Goal: Information Seeking & Learning: Find specific fact

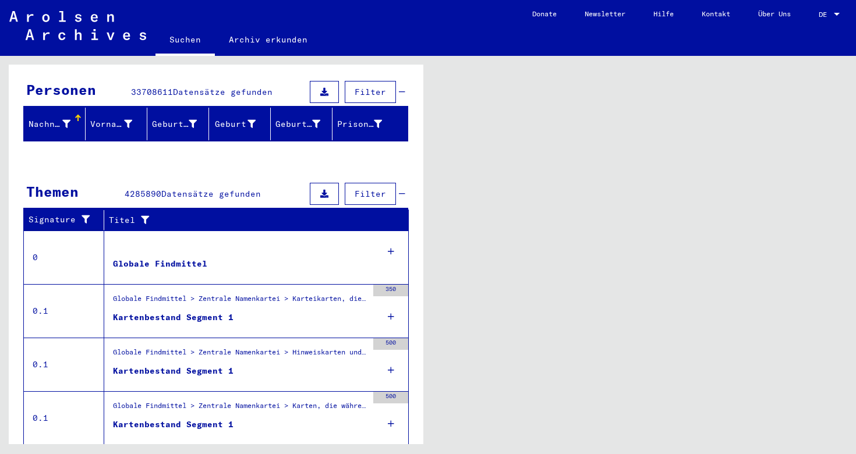
scroll to position [183, 0]
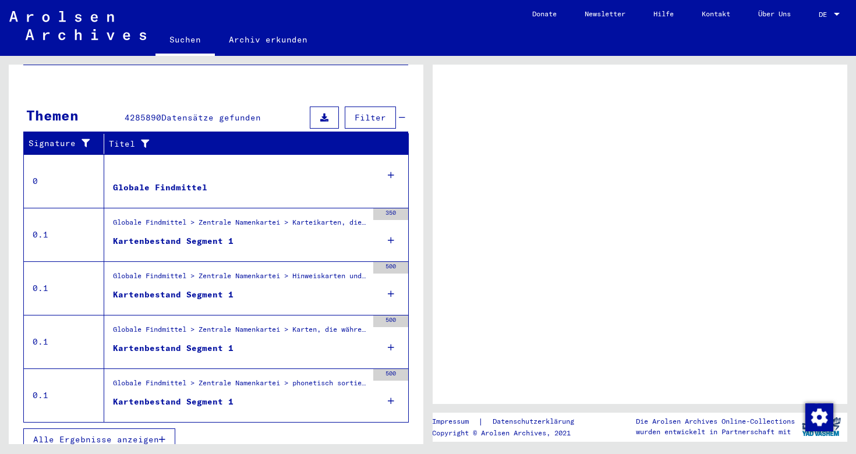
click at [249, 342] on figure "Kartenbestand Segment 1" at bounding box center [240, 350] width 255 height 17
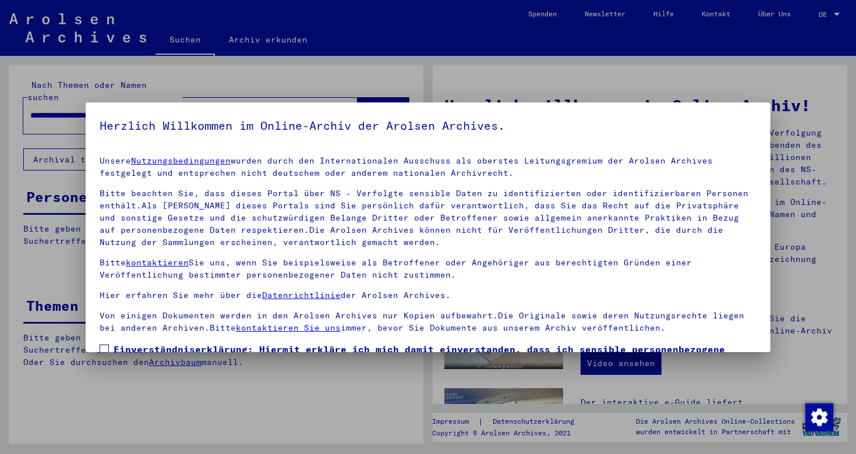
scroll to position [88, 0]
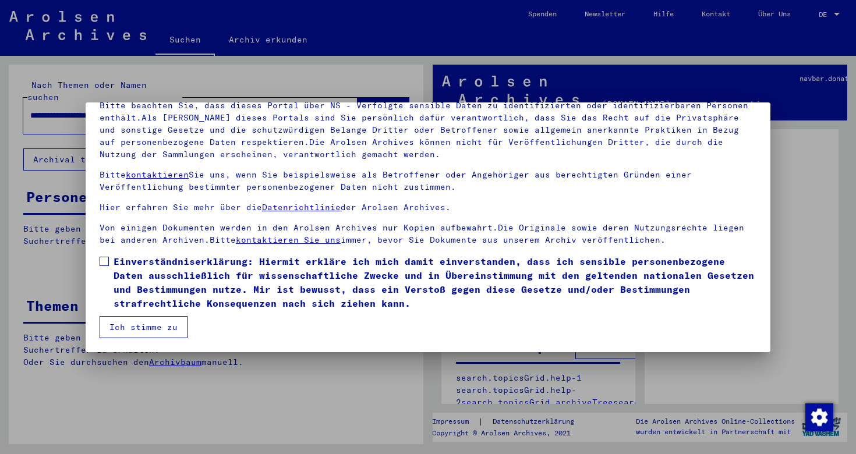
click at [241, 354] on div at bounding box center [428, 227] width 856 height 454
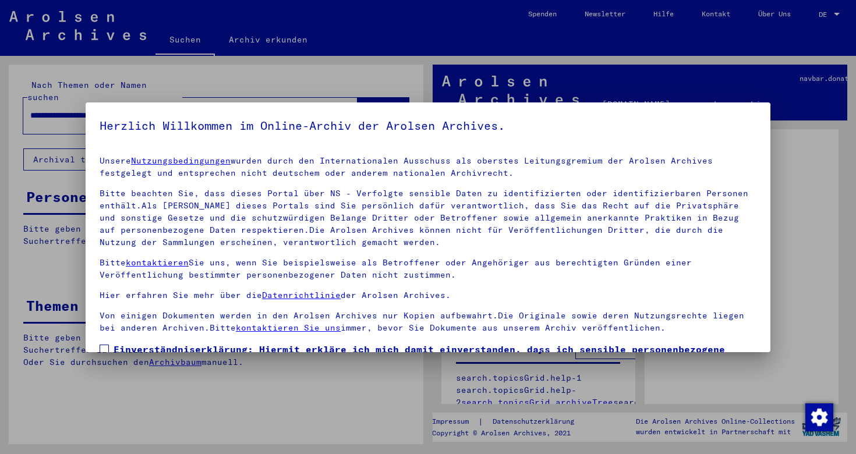
click at [750, 200] on p "Bitte beachten Sie, dass dieses Portal über NS - Verfolgte sensible Daten zu id…" at bounding box center [428, 218] width 657 height 61
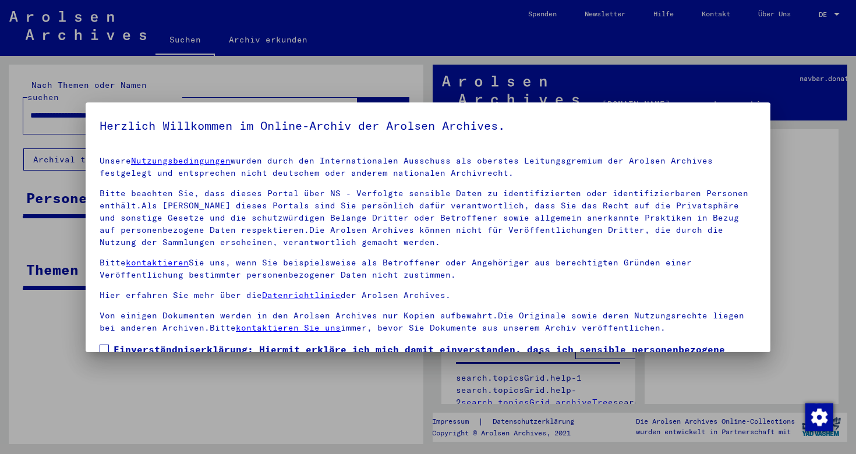
click at [772, 197] on div at bounding box center [428, 227] width 856 height 454
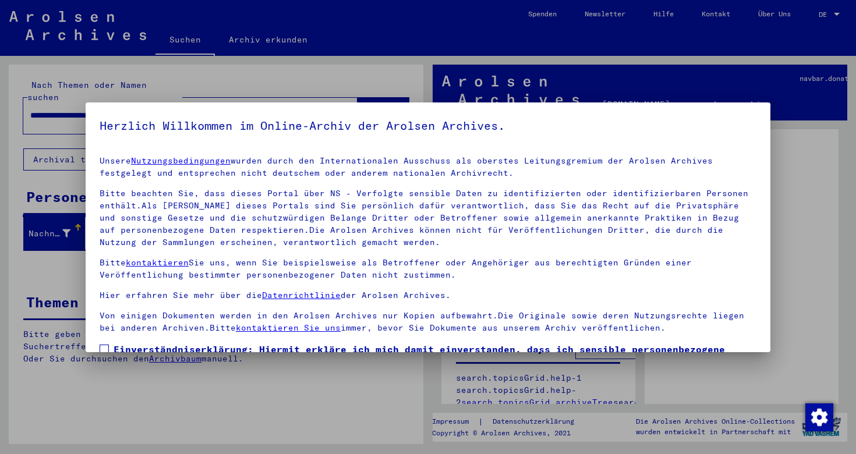
click at [830, 10] on div at bounding box center [428, 227] width 856 height 454
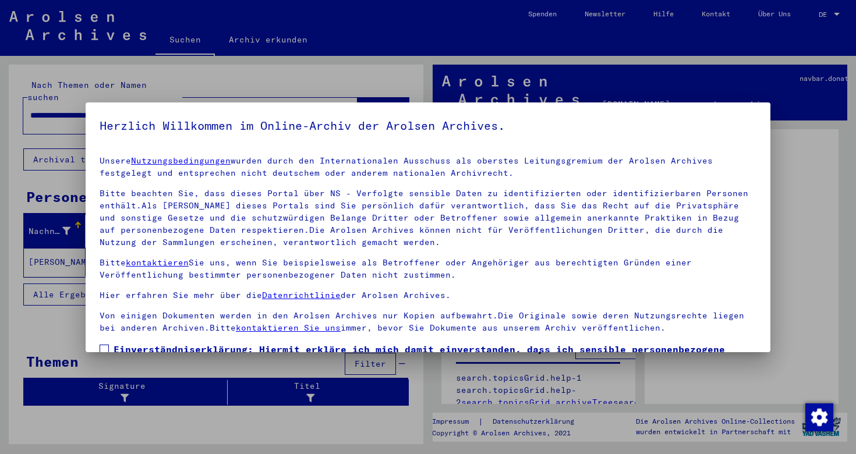
scroll to position [88, 0]
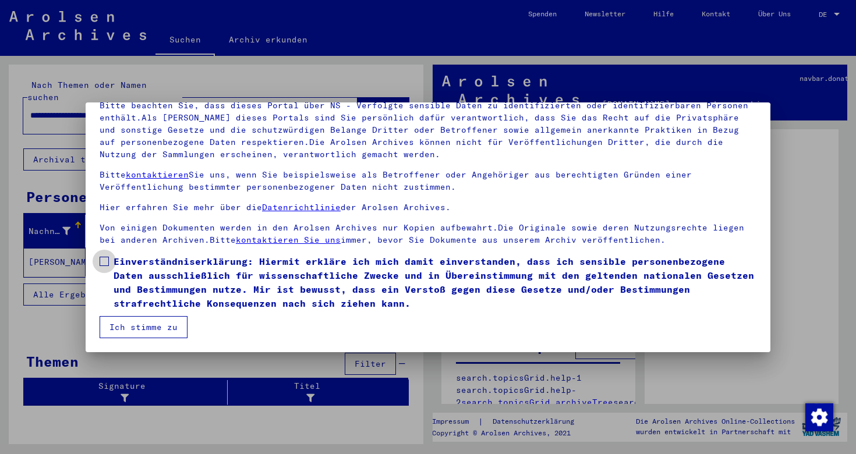
click at [106, 260] on span at bounding box center [104, 261] width 9 height 9
click at [133, 327] on button "Ich stimme zu" at bounding box center [144, 327] width 88 height 22
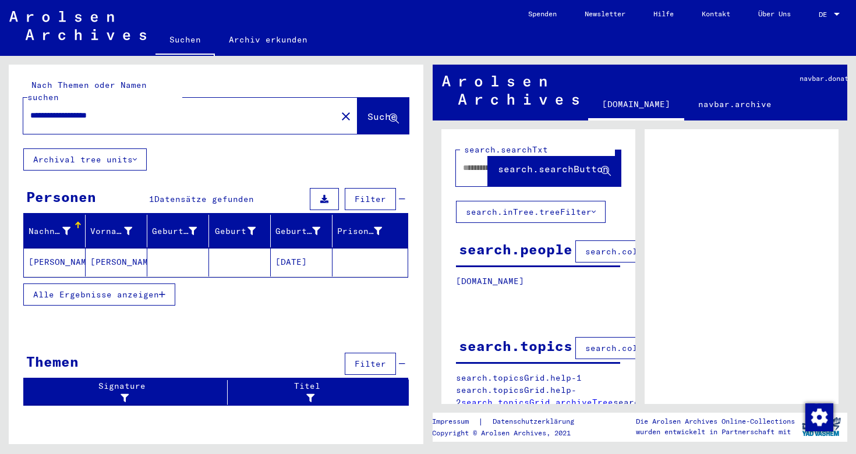
click at [835, 16] on div at bounding box center [837, 14] width 10 height 8
click at [808, 24] on span "English" at bounding box center [807, 20] width 29 height 9
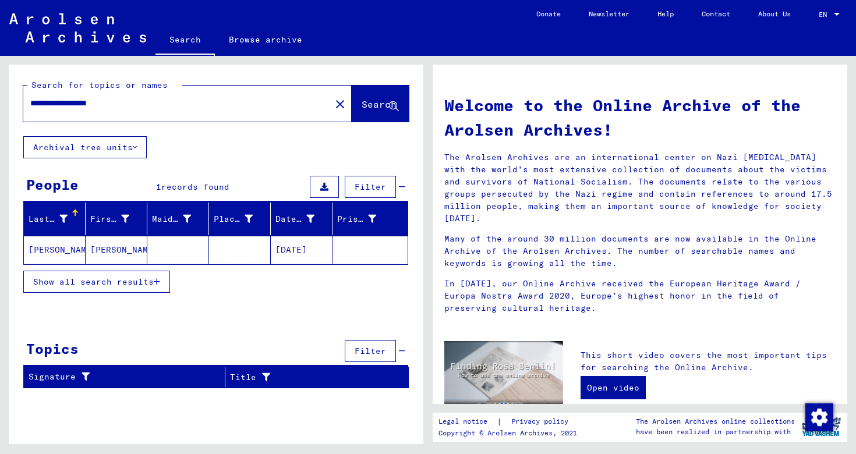
click at [178, 252] on mat-cell at bounding box center [178, 250] width 62 height 28
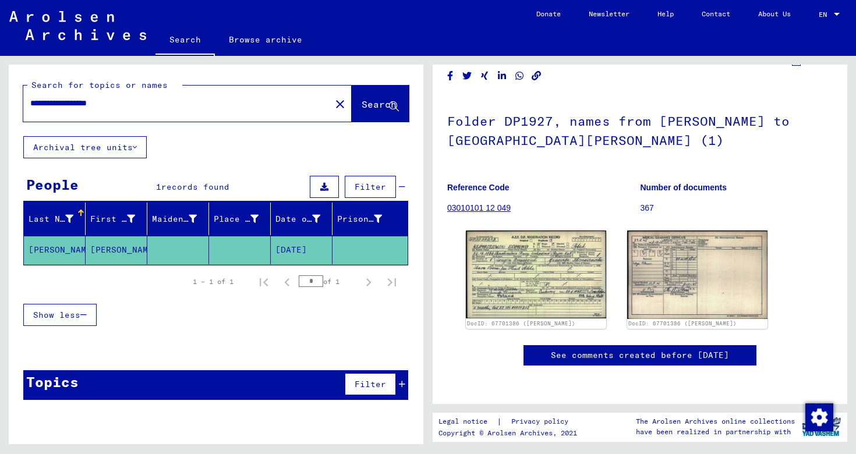
scroll to position [103, 0]
click at [566, 228] on img at bounding box center [535, 274] width 147 height 92
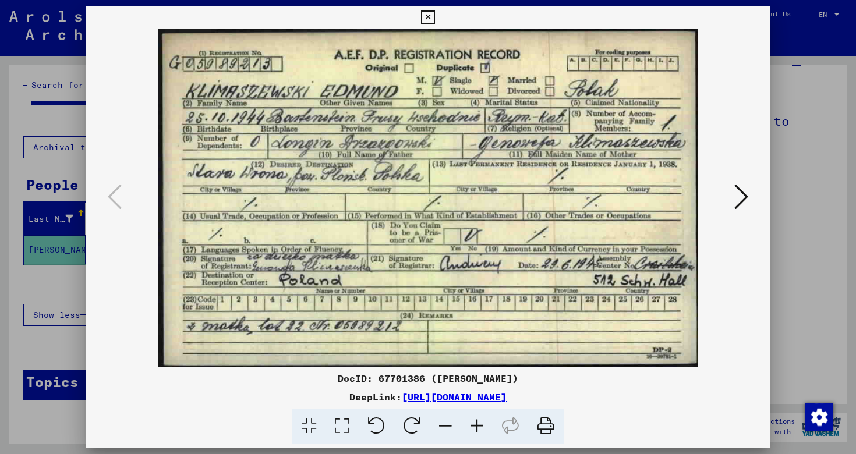
click at [839, 165] on div at bounding box center [428, 227] width 856 height 454
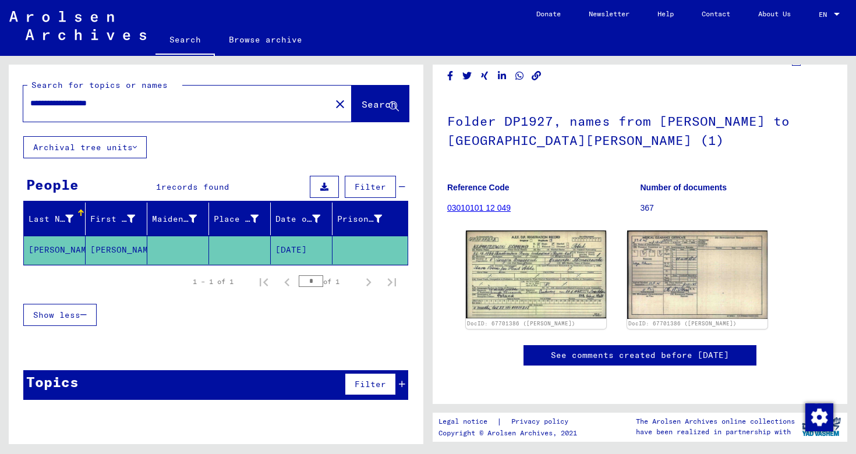
scroll to position [0, 0]
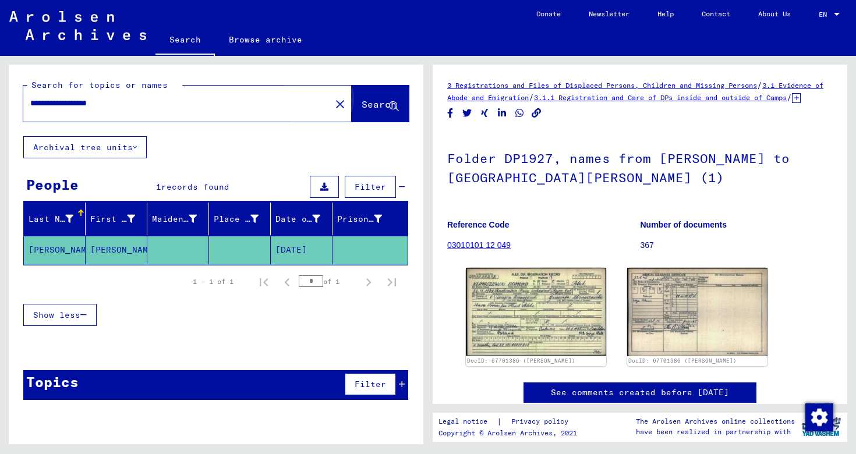
click at [365, 112] on button "Search" at bounding box center [380, 104] width 57 height 36
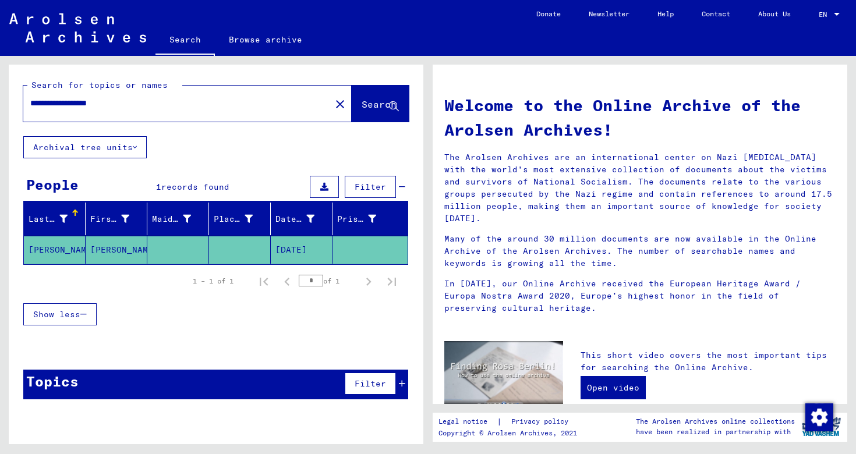
click at [49, 103] on input "**********" at bounding box center [173, 103] width 287 height 12
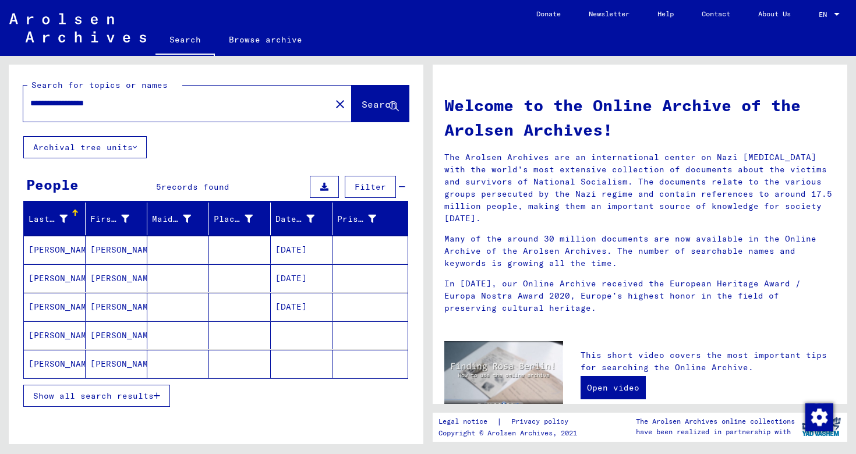
click at [76, 253] on mat-cell "[PERSON_NAME]" at bounding box center [55, 250] width 62 height 28
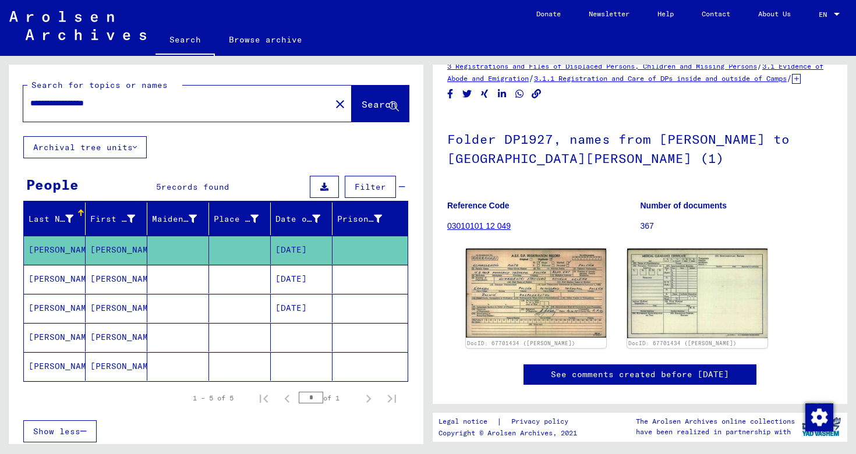
scroll to position [23, 0]
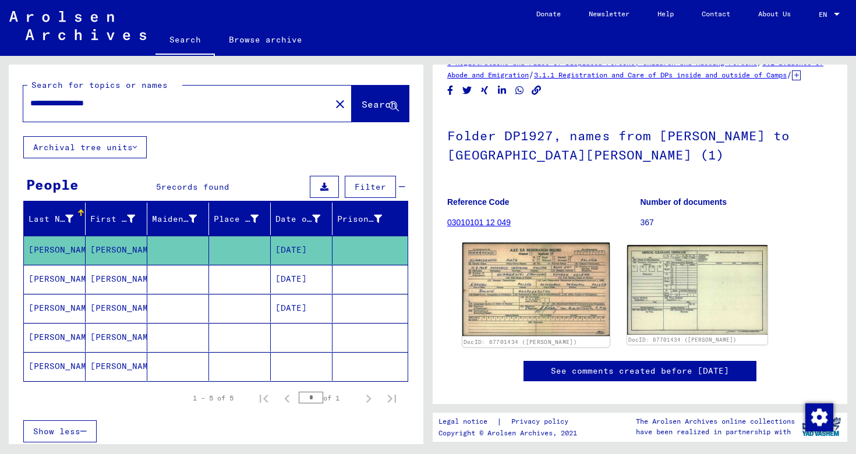
click at [538, 319] on img at bounding box center [535, 290] width 147 height 94
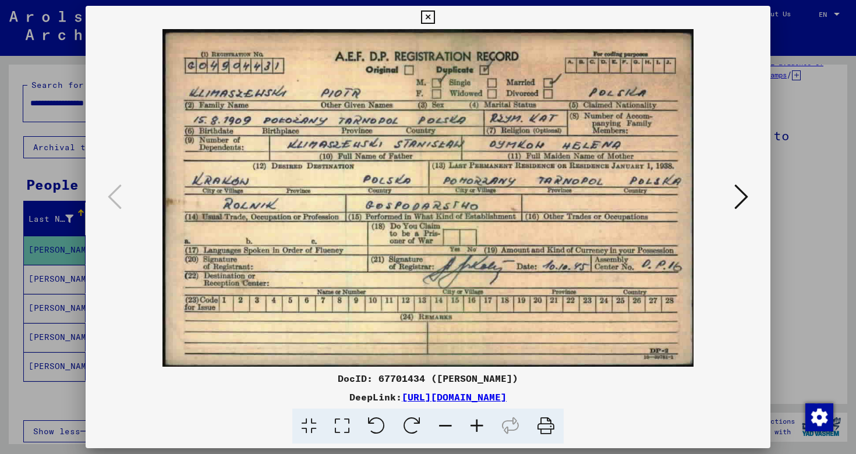
click at [740, 203] on icon at bounding box center [742, 197] width 14 height 28
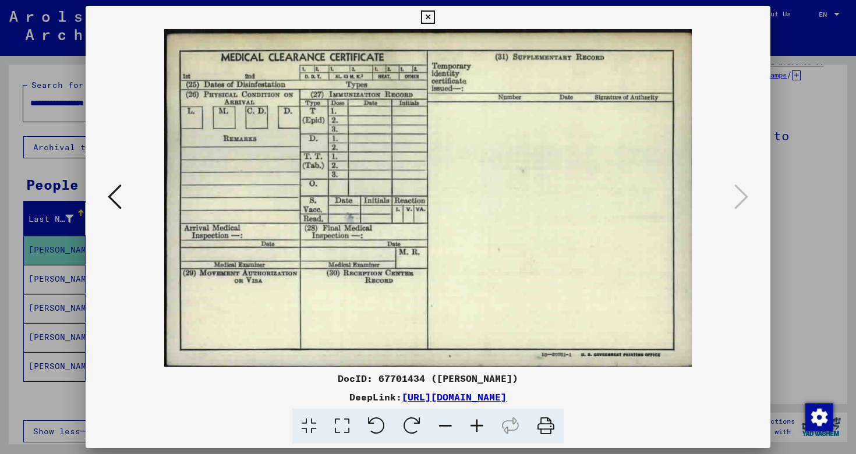
click at [826, 206] on div at bounding box center [428, 227] width 856 height 454
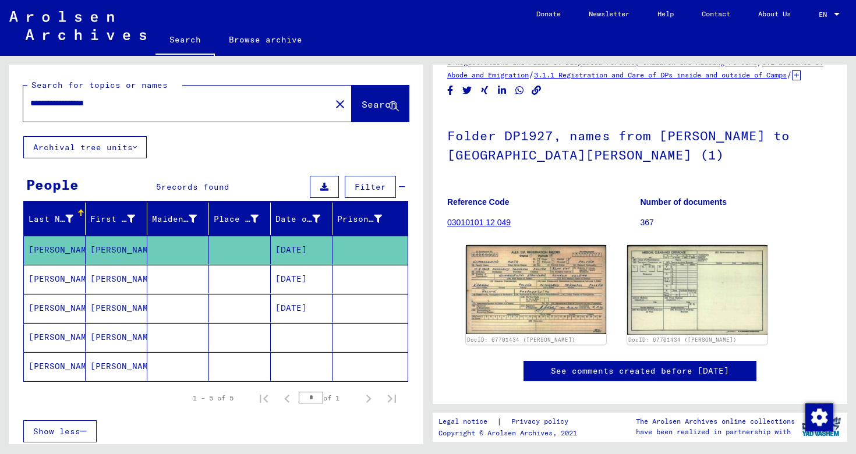
click at [185, 279] on mat-cell at bounding box center [178, 279] width 62 height 29
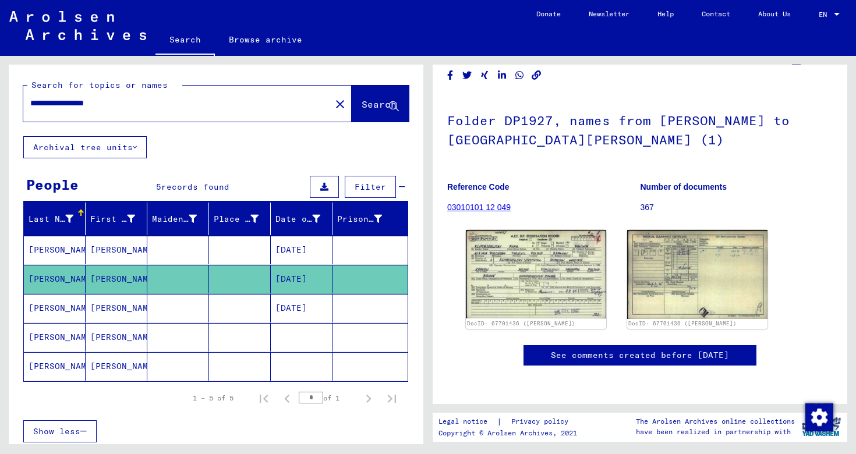
scroll to position [132, 0]
click at [229, 308] on mat-cell at bounding box center [240, 308] width 62 height 29
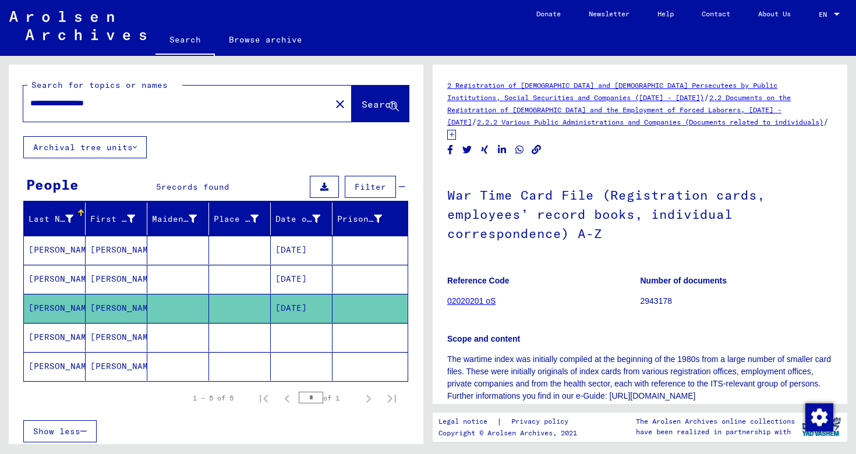
click at [41, 110] on div "**********" at bounding box center [173, 103] width 301 height 26
click at [41, 105] on input "**********" at bounding box center [177, 103] width 294 height 12
type input "**********"
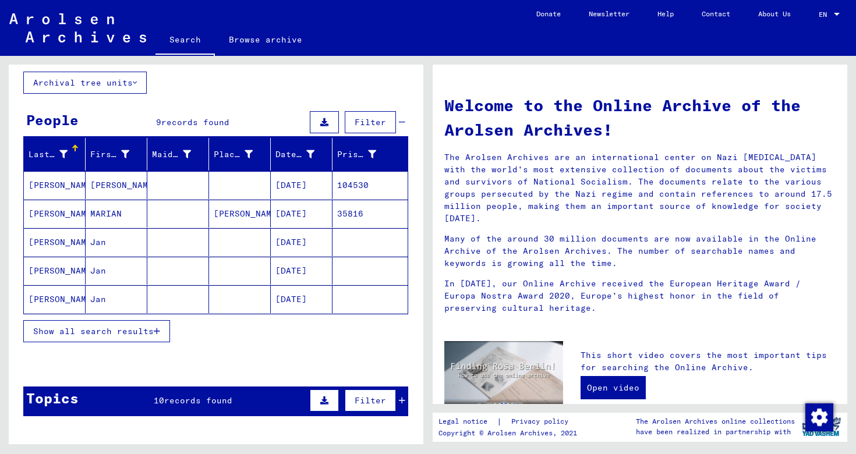
scroll to position [77, 0]
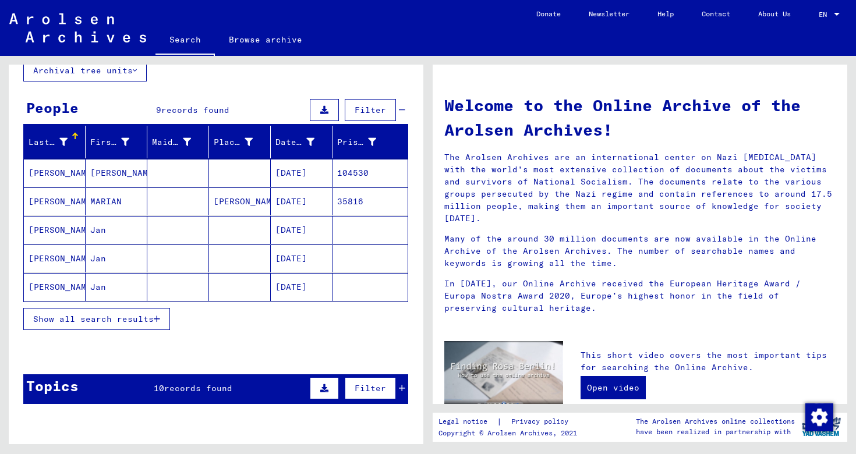
click at [163, 227] on mat-cell at bounding box center [178, 230] width 62 height 28
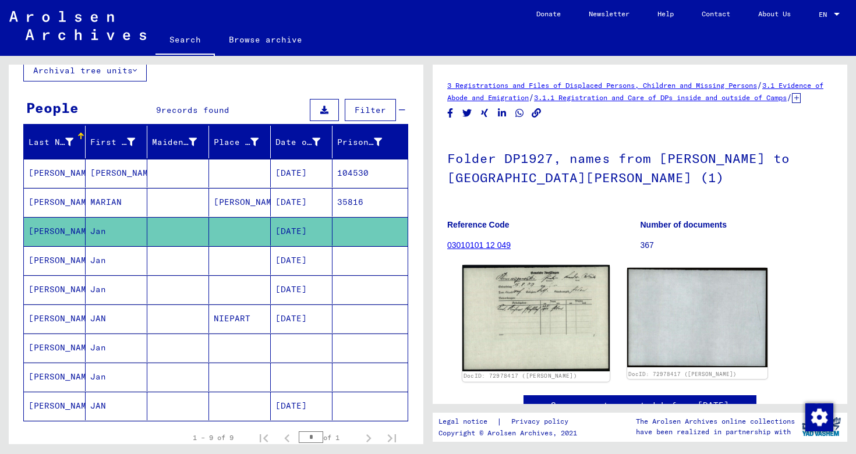
click at [553, 309] on img at bounding box center [535, 318] width 147 height 107
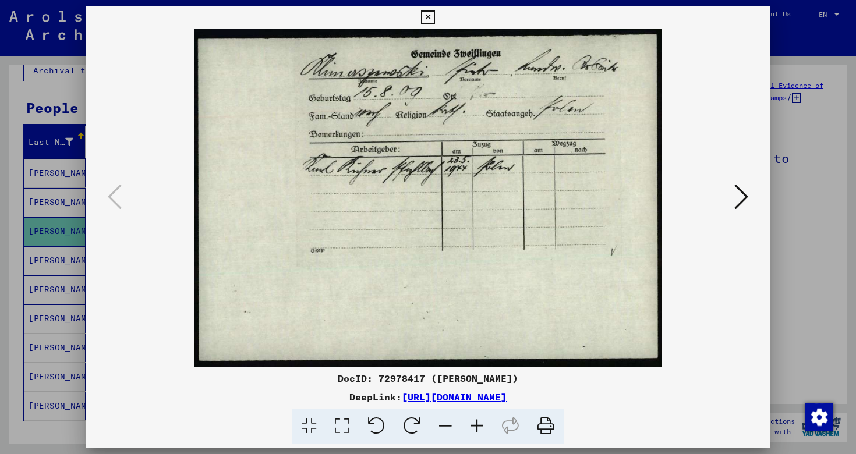
click at [742, 198] on icon at bounding box center [742, 197] width 14 height 28
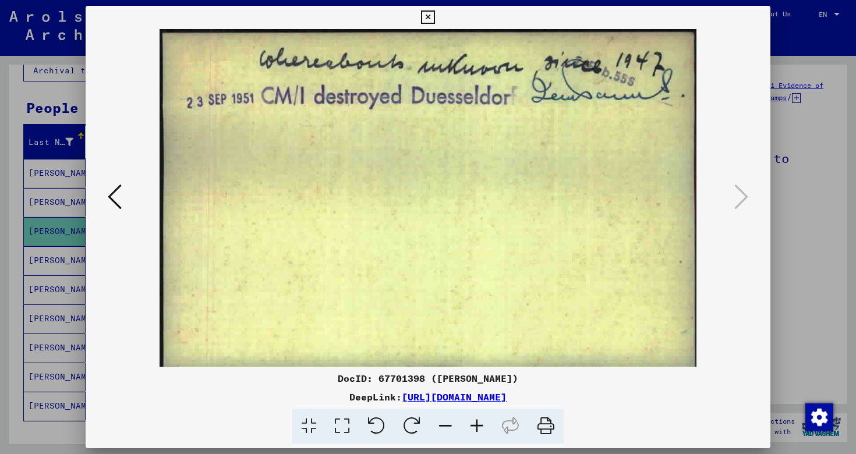
click at [824, 226] on div at bounding box center [428, 227] width 856 height 454
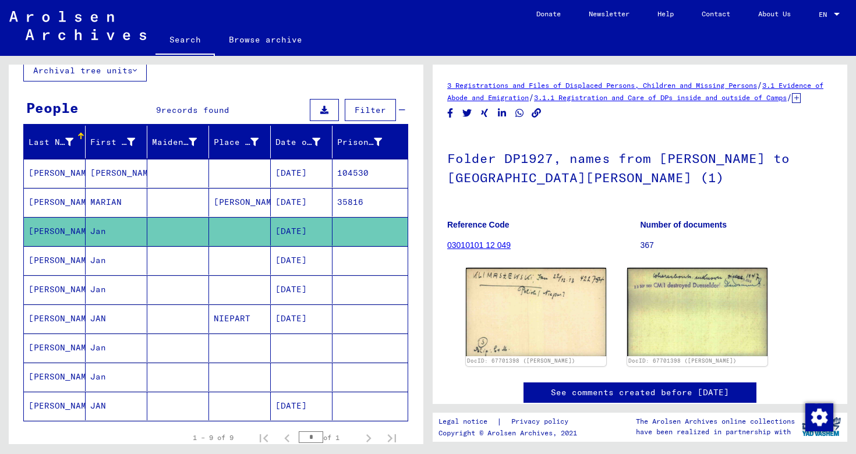
click at [192, 267] on mat-cell at bounding box center [178, 260] width 62 height 29
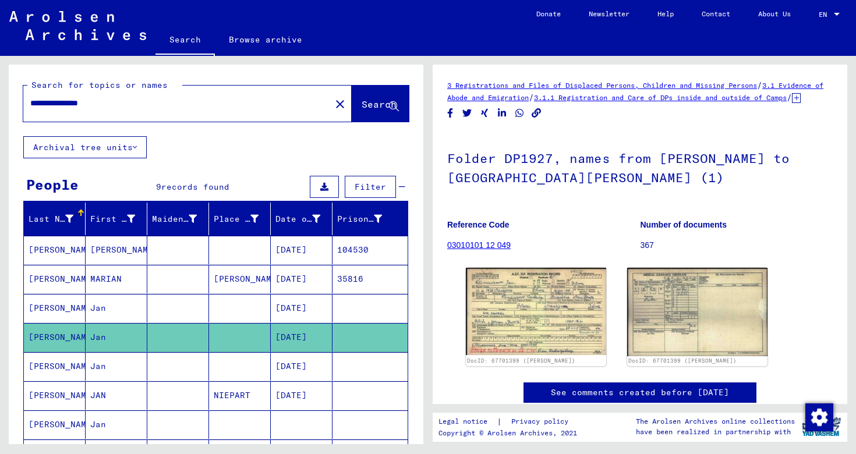
click at [26, 104] on div "**********" at bounding box center [173, 103] width 301 height 26
click at [39, 105] on input "**********" at bounding box center [177, 103] width 294 height 12
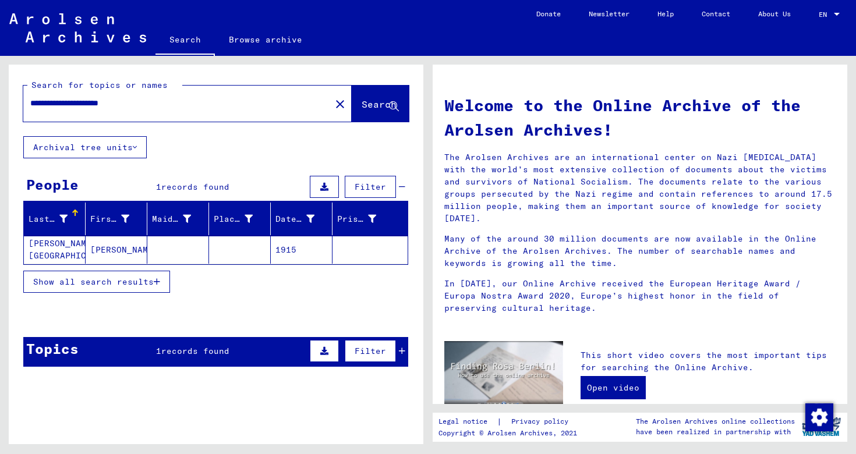
click at [121, 255] on mat-cell "[PERSON_NAME]" at bounding box center [117, 250] width 62 height 28
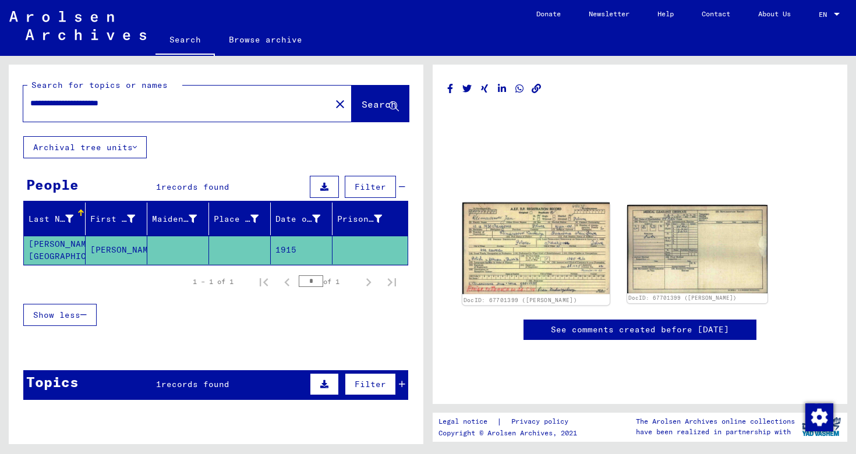
click at [570, 254] on img at bounding box center [535, 249] width 147 height 92
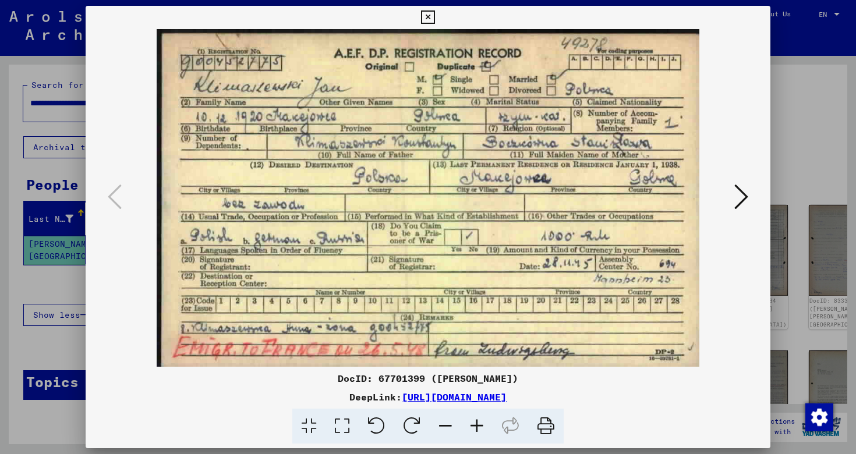
click at [794, 195] on div at bounding box center [428, 227] width 856 height 454
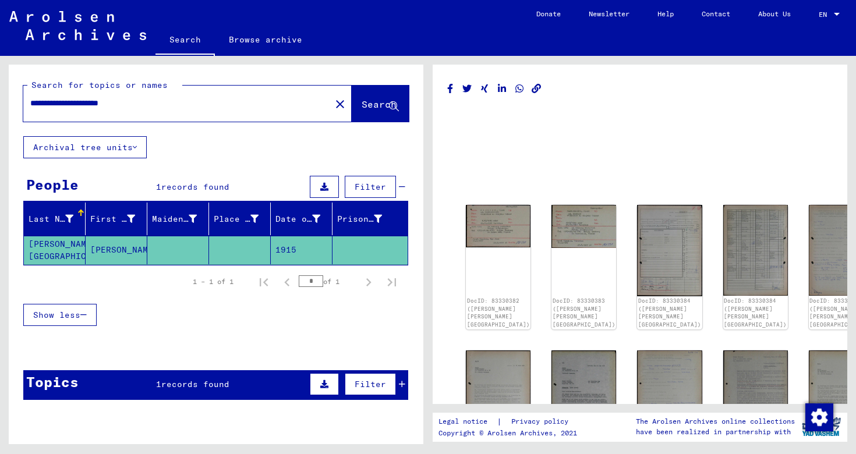
click at [72, 104] on input "**********" at bounding box center [177, 103] width 294 height 12
type input "**********"
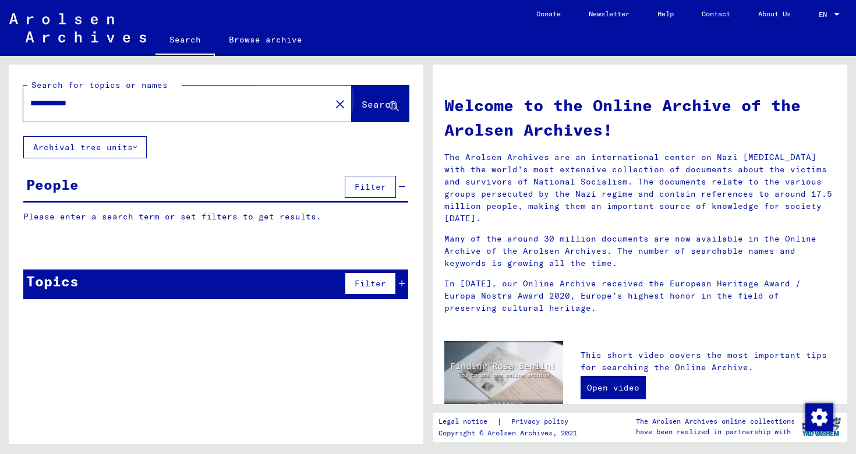
click at [352, 114] on button "Search" at bounding box center [380, 104] width 57 height 36
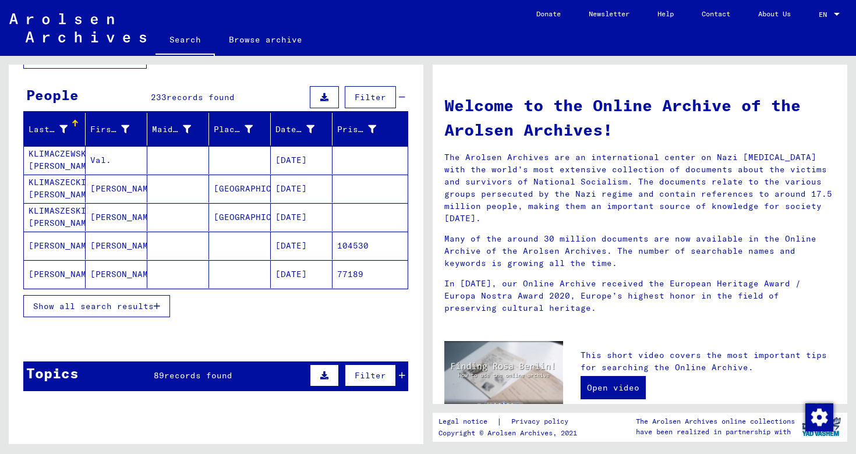
scroll to position [84, 0]
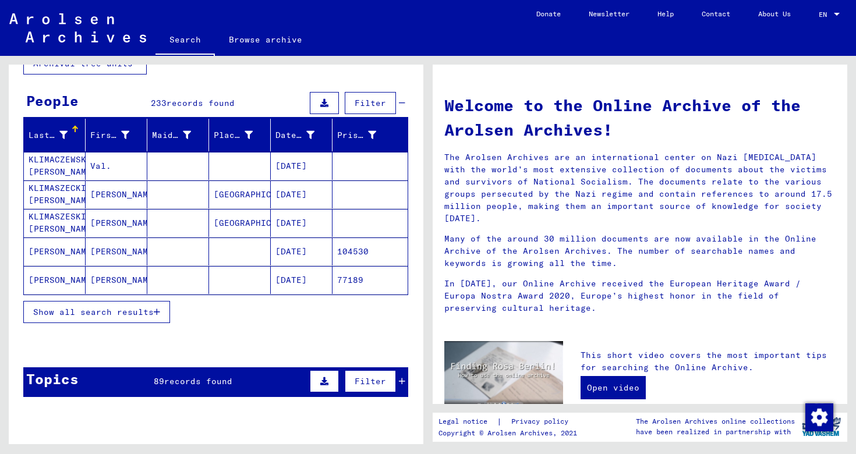
click at [90, 312] on span "Show all search results" at bounding box center [93, 312] width 121 height 10
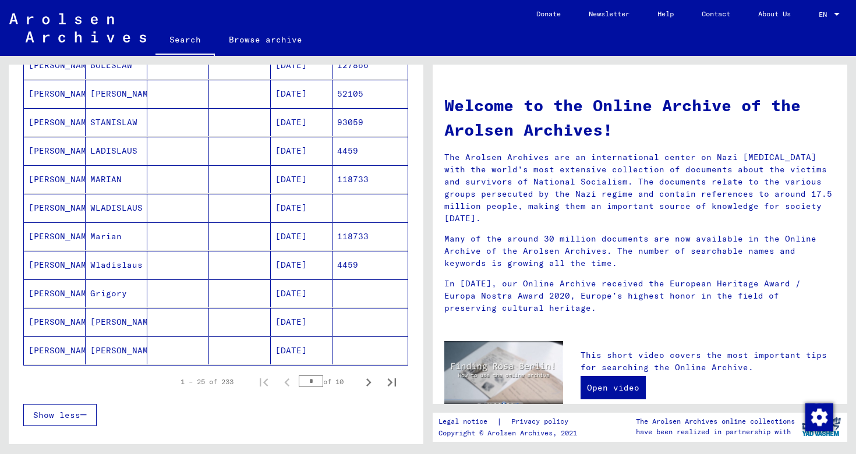
scroll to position [588, 0]
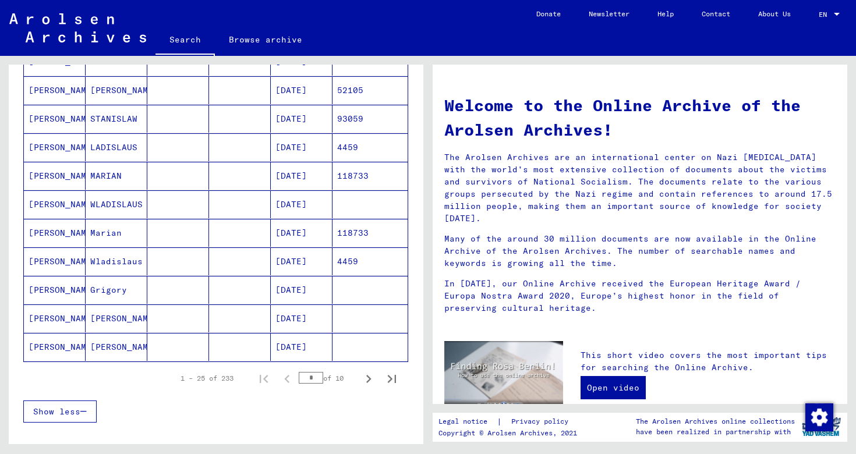
click at [221, 347] on mat-cell at bounding box center [240, 347] width 62 height 28
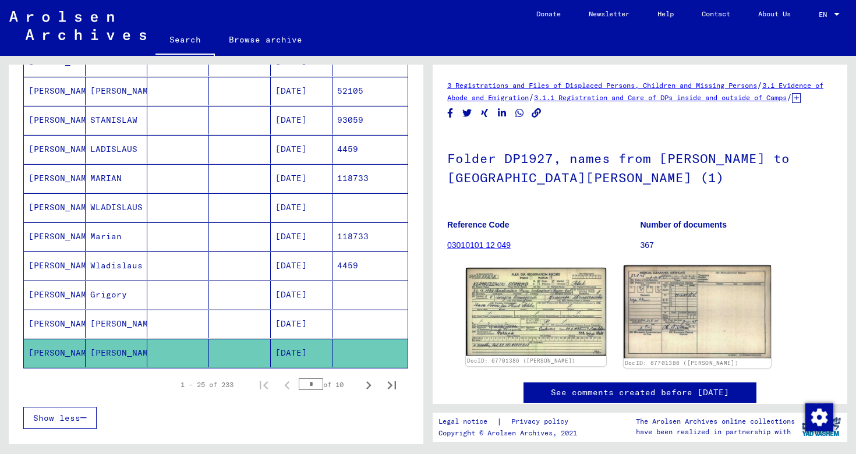
click at [659, 330] on img at bounding box center [697, 312] width 147 height 93
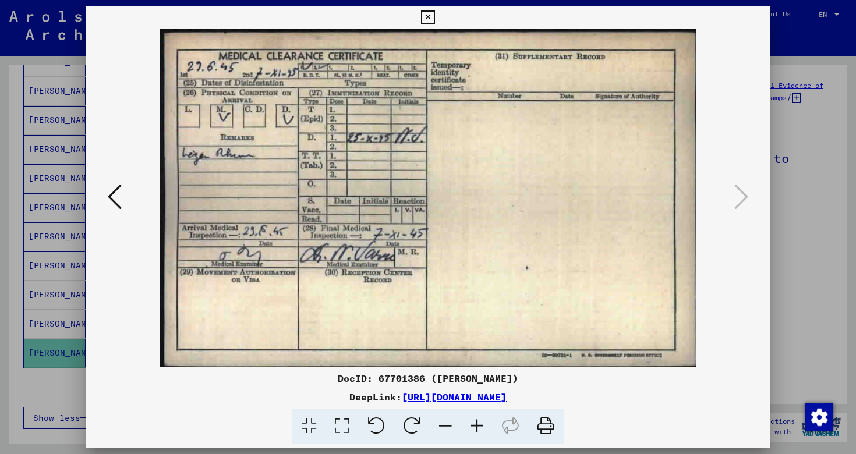
click at [114, 195] on icon at bounding box center [115, 197] width 14 height 28
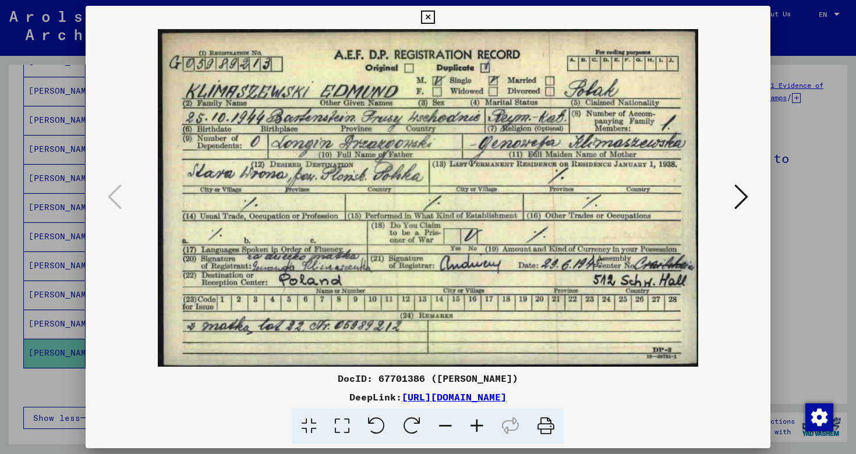
click at [852, 231] on div at bounding box center [428, 227] width 856 height 454
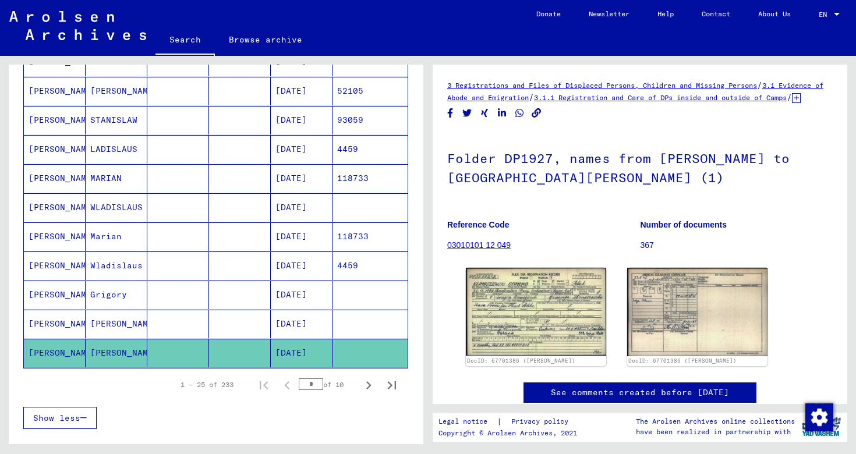
scroll to position [636, 0]
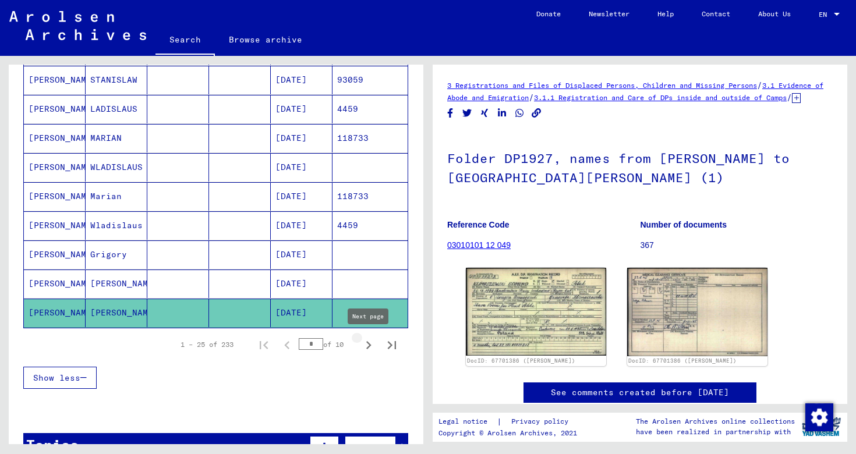
click at [367, 347] on icon "Next page" at bounding box center [369, 345] width 16 height 16
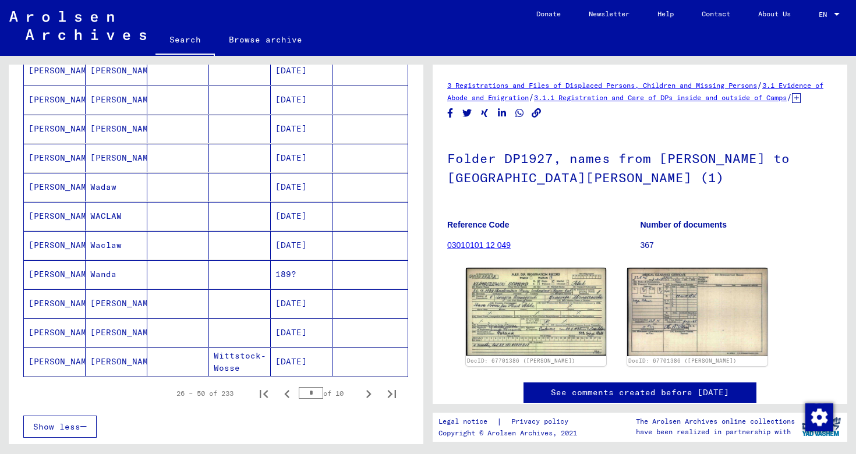
scroll to position [593, 0]
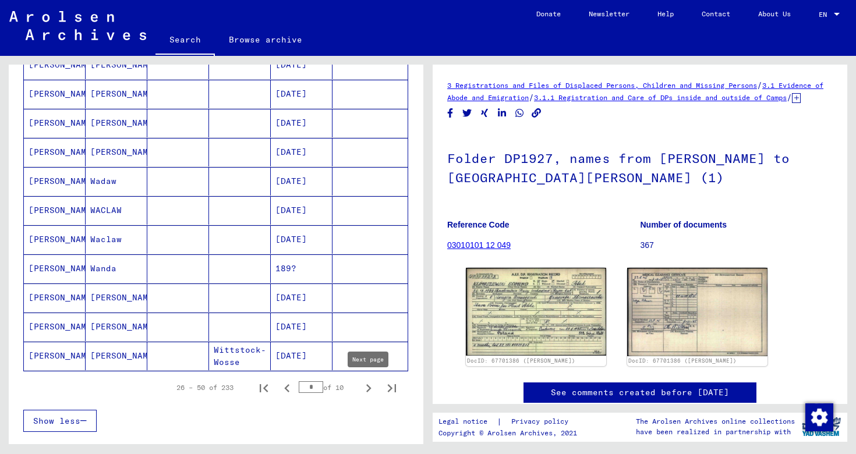
click at [368, 389] on icon "Next page" at bounding box center [369, 388] width 16 height 16
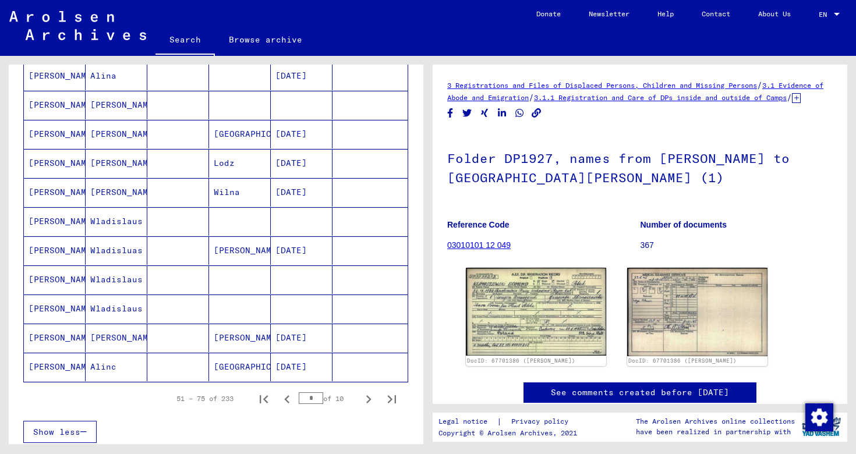
scroll to position [715, 0]
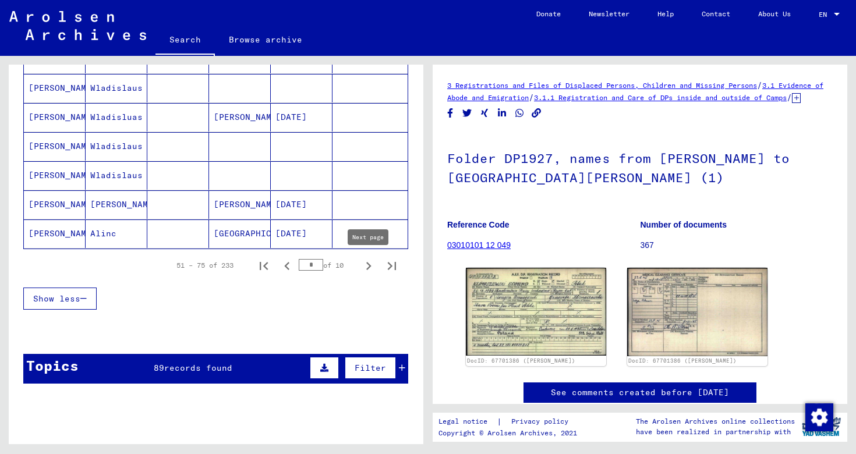
click at [369, 268] on icon "Next page" at bounding box center [369, 266] width 16 height 16
type input "*"
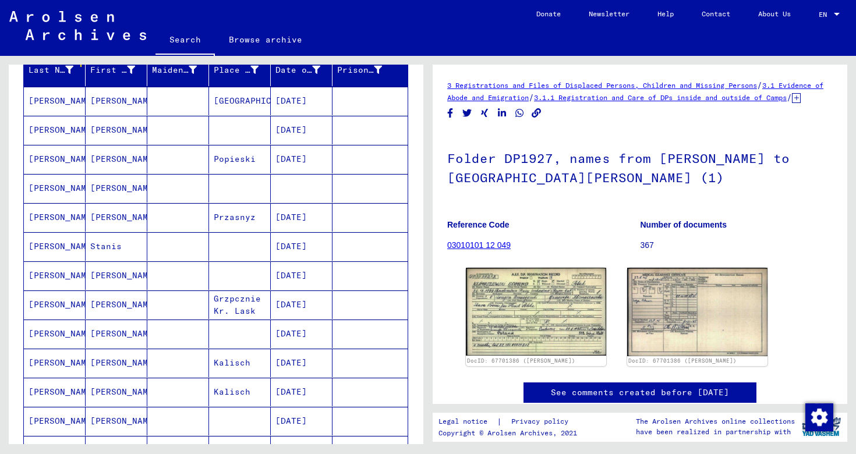
scroll to position [139, 0]
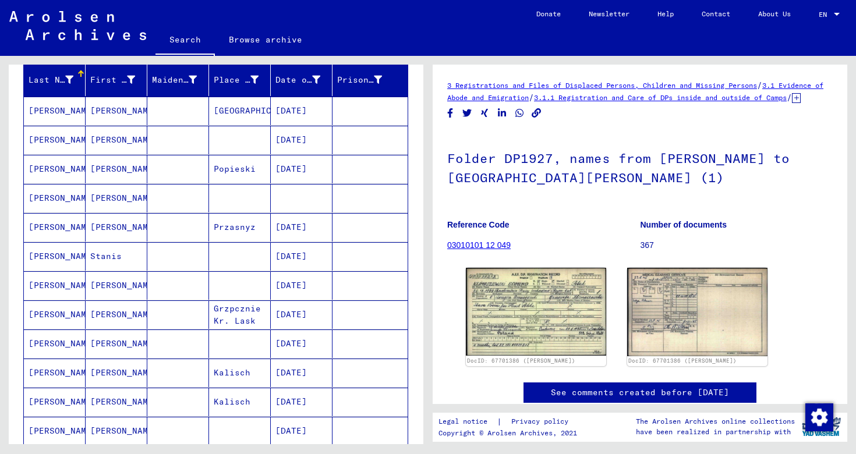
click at [203, 202] on mat-cell at bounding box center [178, 198] width 62 height 29
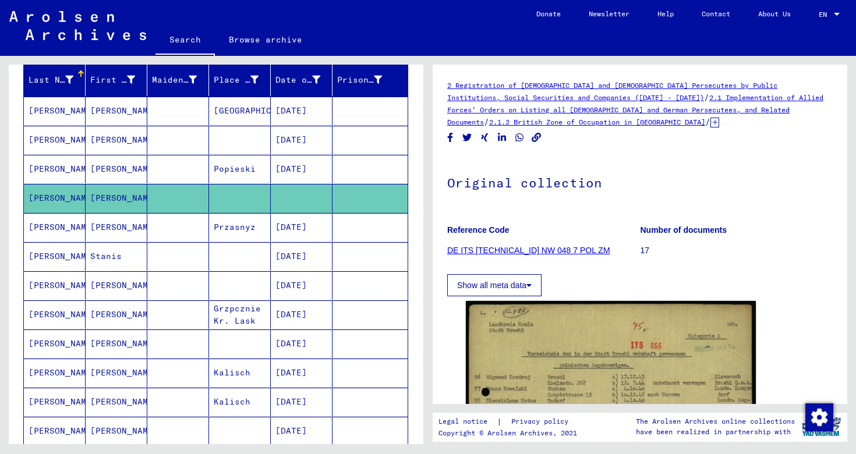
click at [531, 248] on link "DE ITS [TECHNICAL_ID] NW 048 7 POL ZM" at bounding box center [528, 250] width 163 height 9
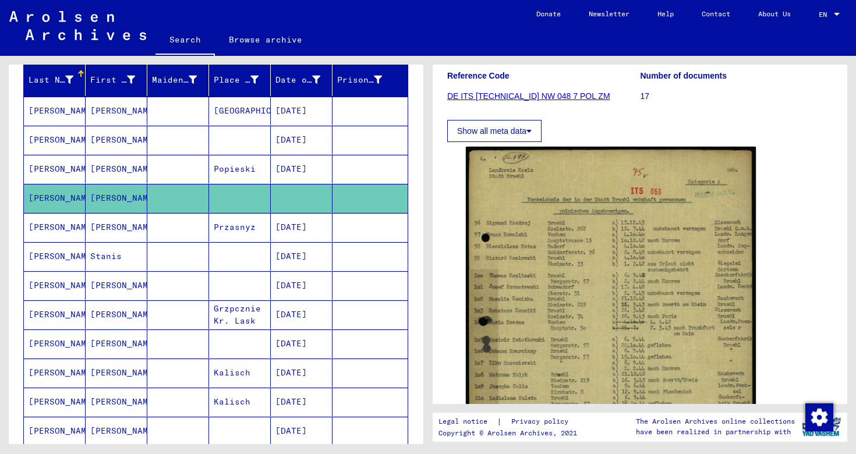
scroll to position [160, 0]
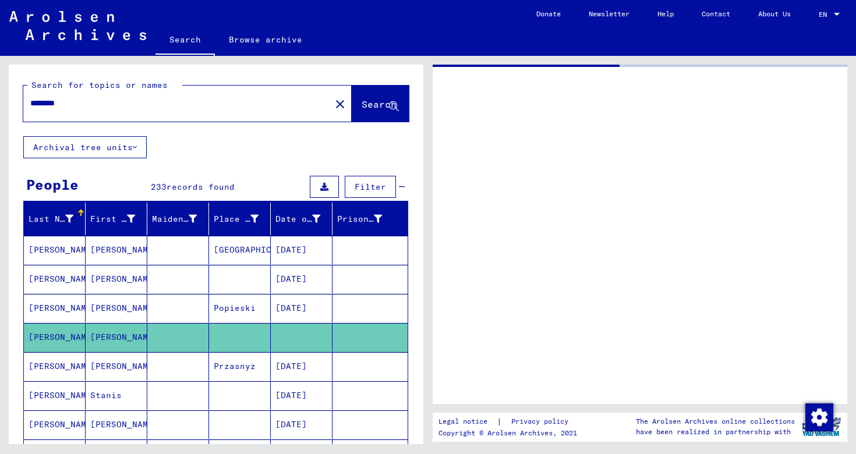
type input "**********"
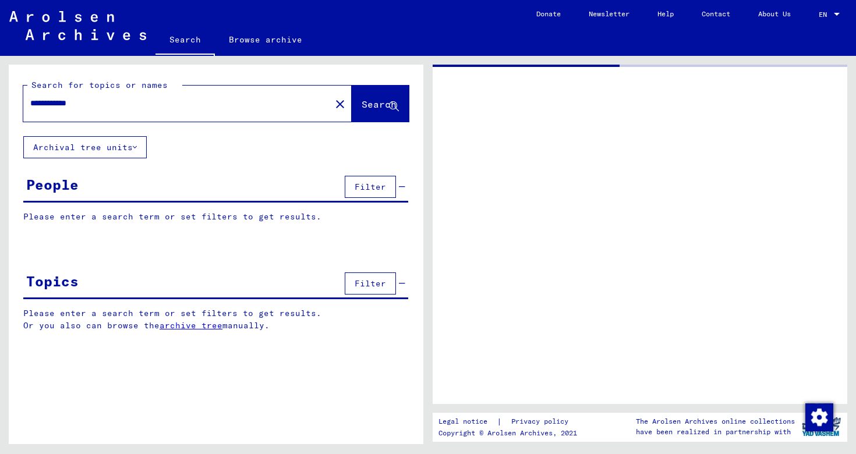
click at [123, 104] on input "**********" at bounding box center [177, 103] width 294 height 12
click at [61, 29] on img at bounding box center [77, 25] width 137 height 29
